Goal: Task Accomplishment & Management: Use online tool/utility

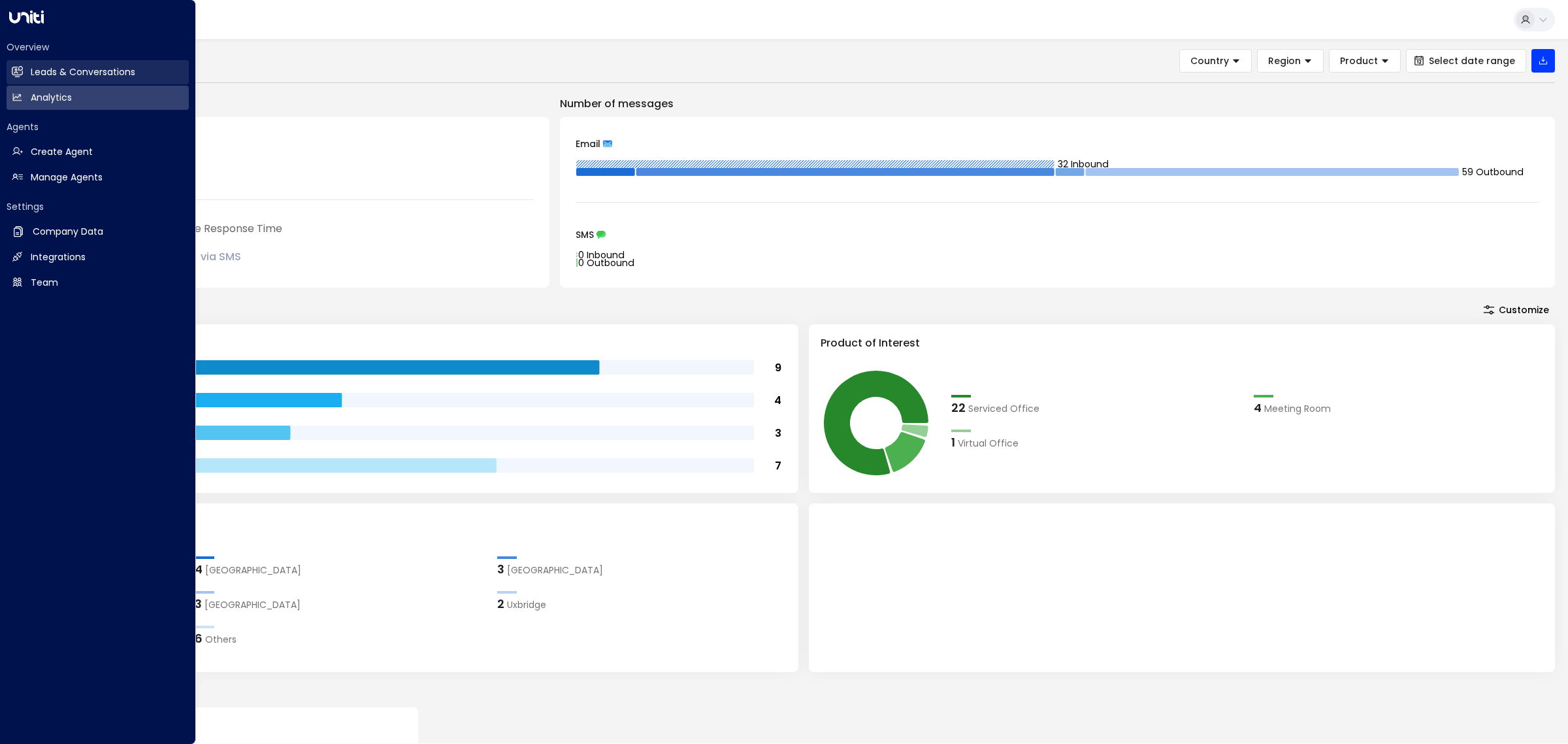
click at [31, 67] on h2 "Leads & Conversations" at bounding box center [83, 72] width 105 height 13
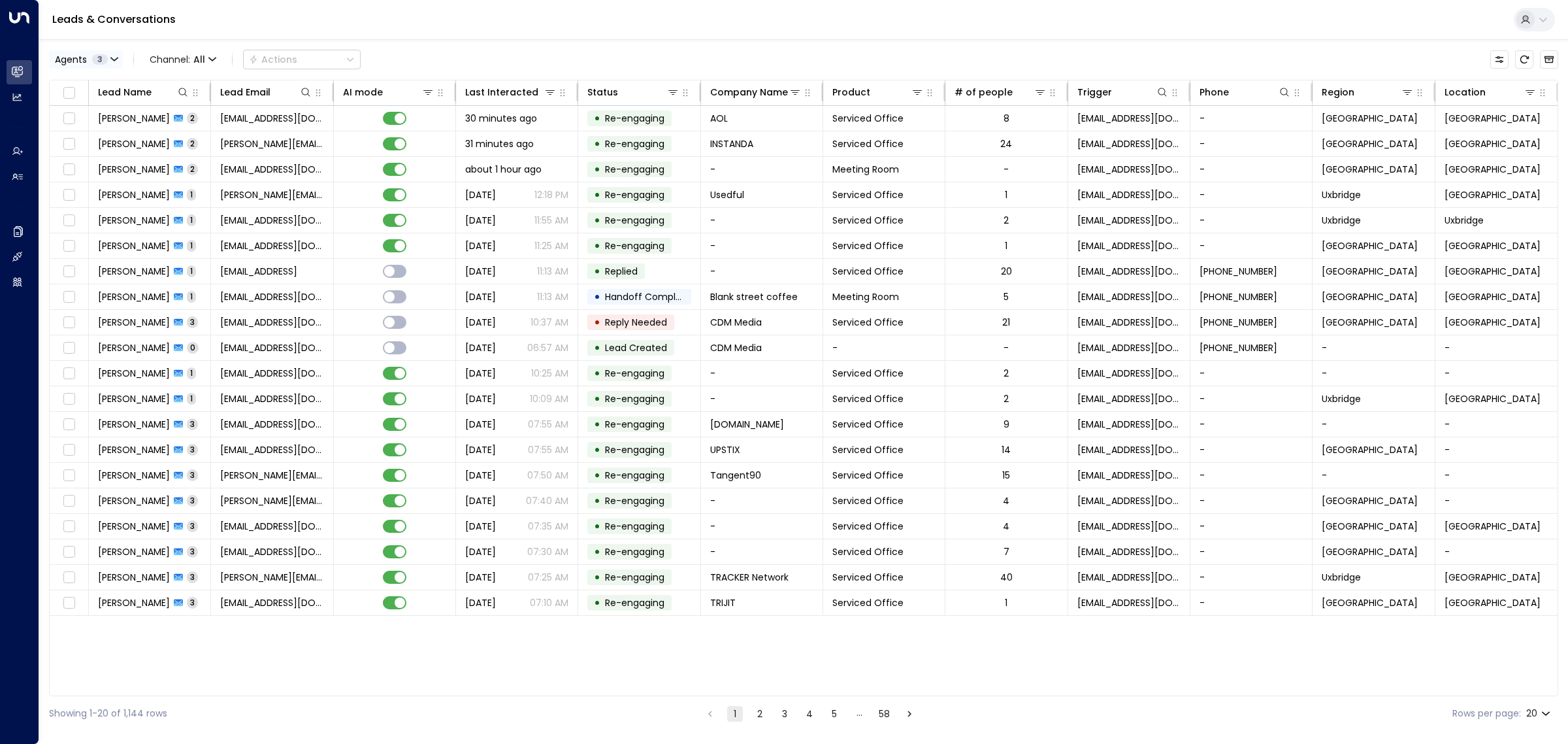
click at [90, 60] on div "Agents 3" at bounding box center [82, 59] width 53 height 11
click at [131, 157] on button "Clear" at bounding box center [125, 159] width 26 height 11
click at [117, 108] on div "[PERSON_NAME]" at bounding box center [107, 106] width 72 height 13
click at [224, 159] on button "Apply" at bounding box center [221, 159] width 38 height 18
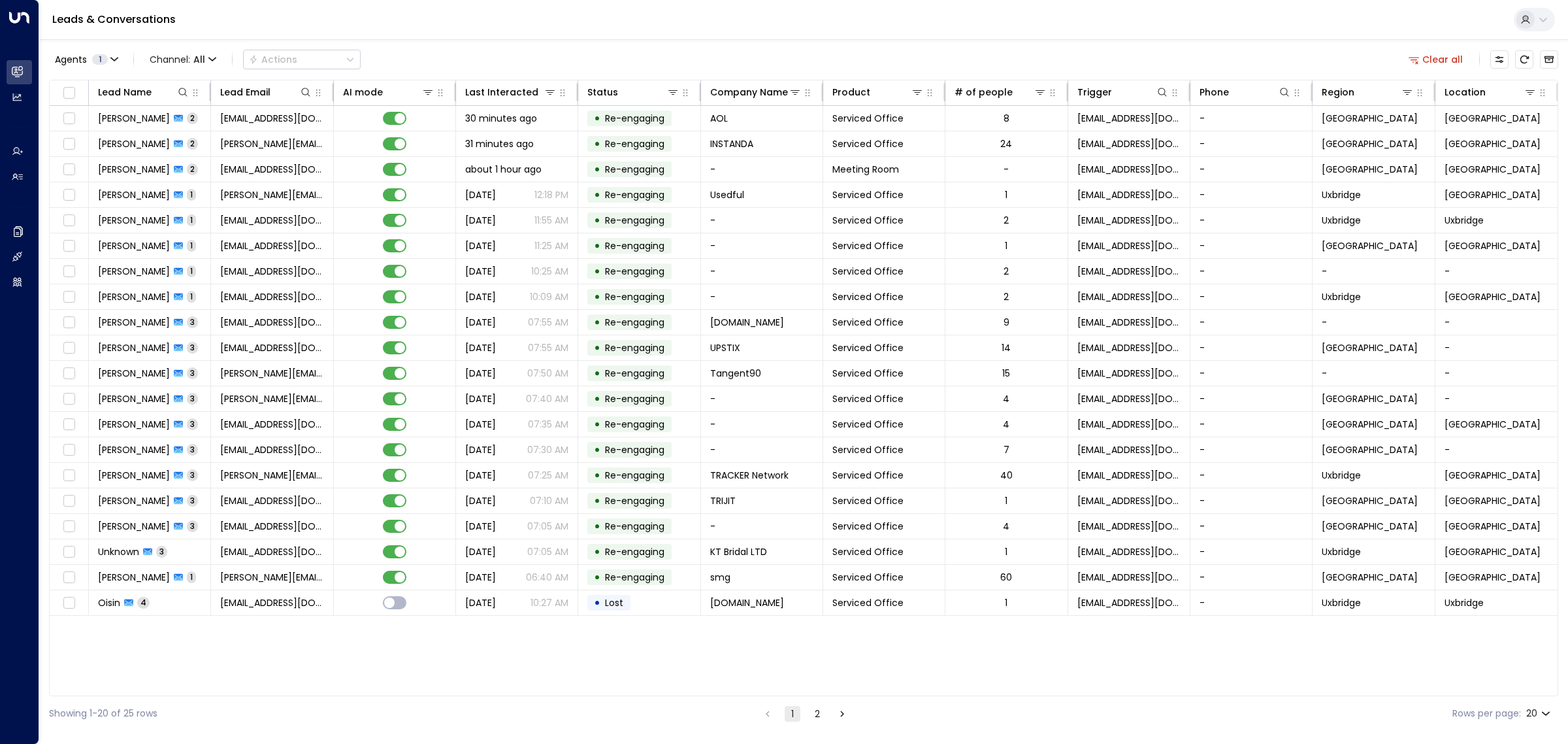
scroll to position [0, 2]
click at [497, 121] on span "30 minutes ago" at bounding box center [500, 118] width 72 height 13
click at [504, 146] on span "31 minutes ago" at bounding box center [498, 144] width 68 height 13
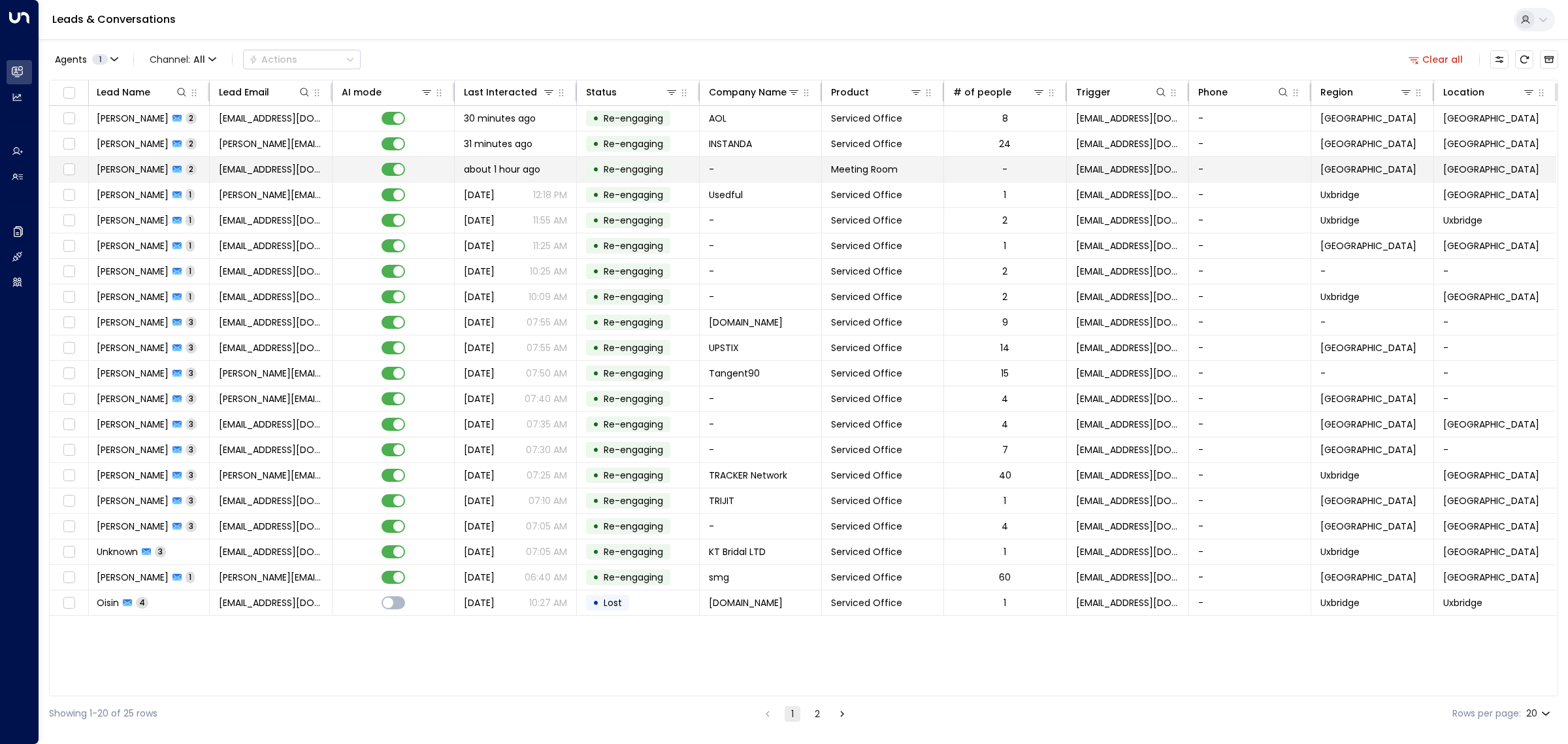
click at [510, 173] on span "about 1 hour ago" at bounding box center [502, 170] width 77 height 13
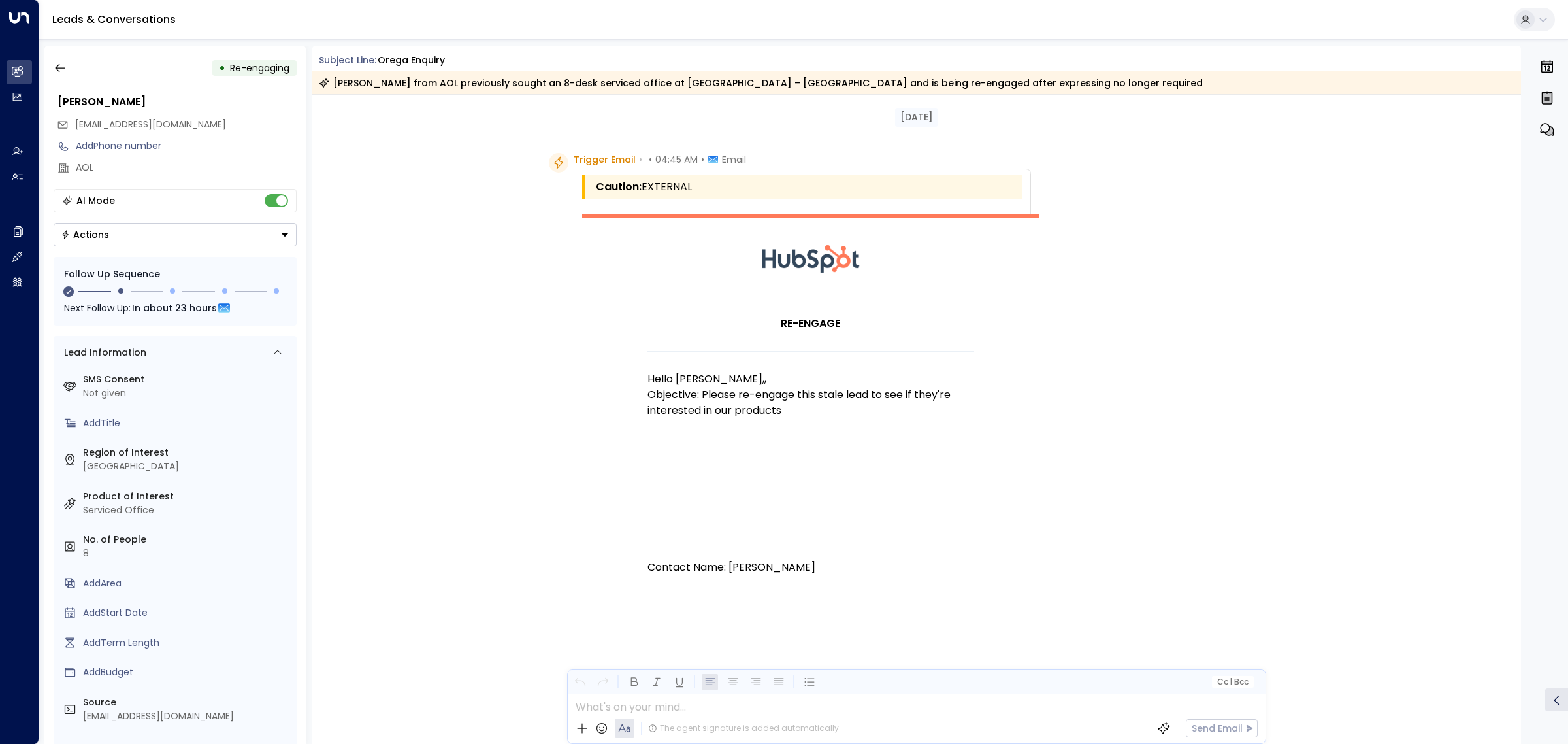
scroll to position [1634, 0]
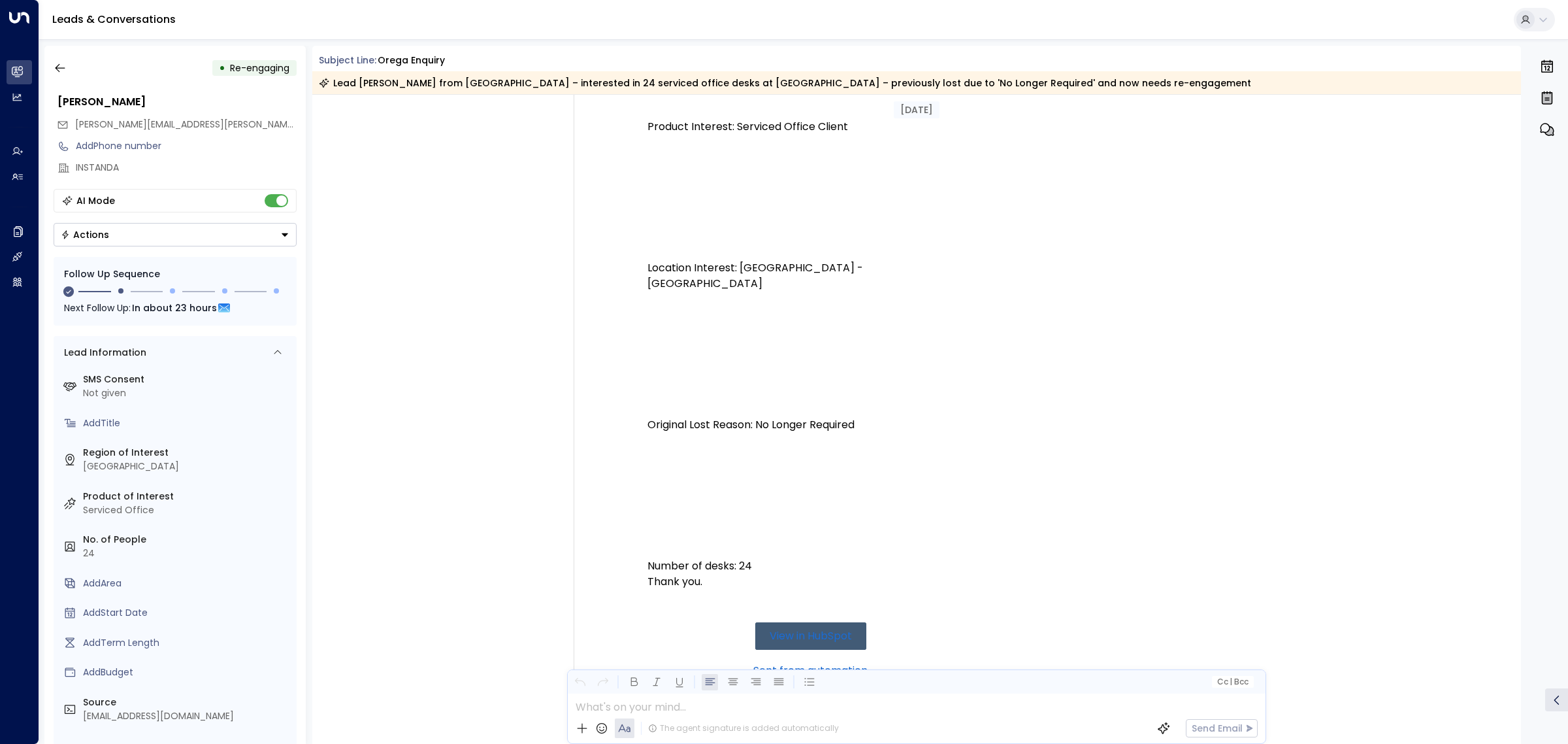
scroll to position [915, 0]
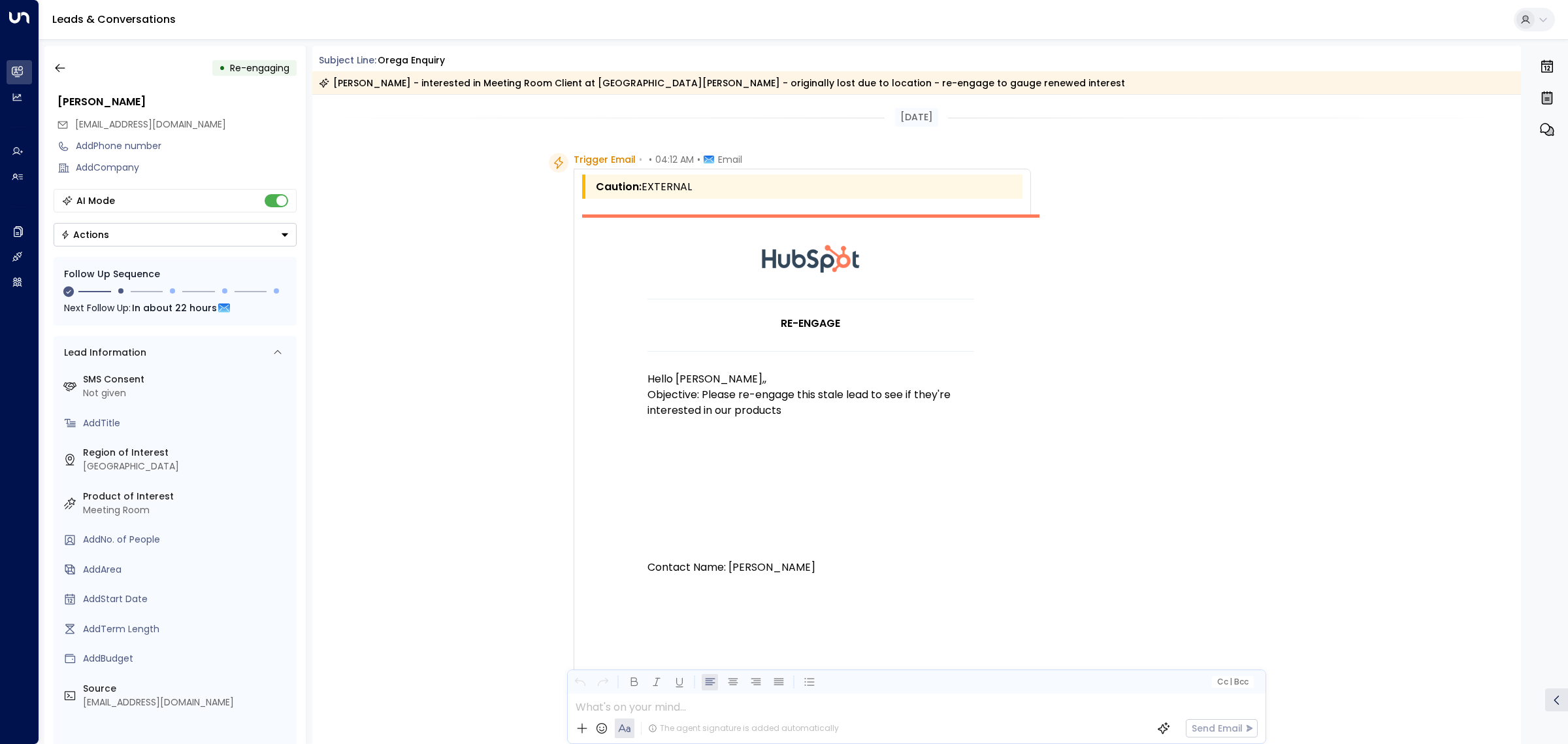
scroll to position [1618, 0]
